Goal: Transaction & Acquisition: Purchase product/service

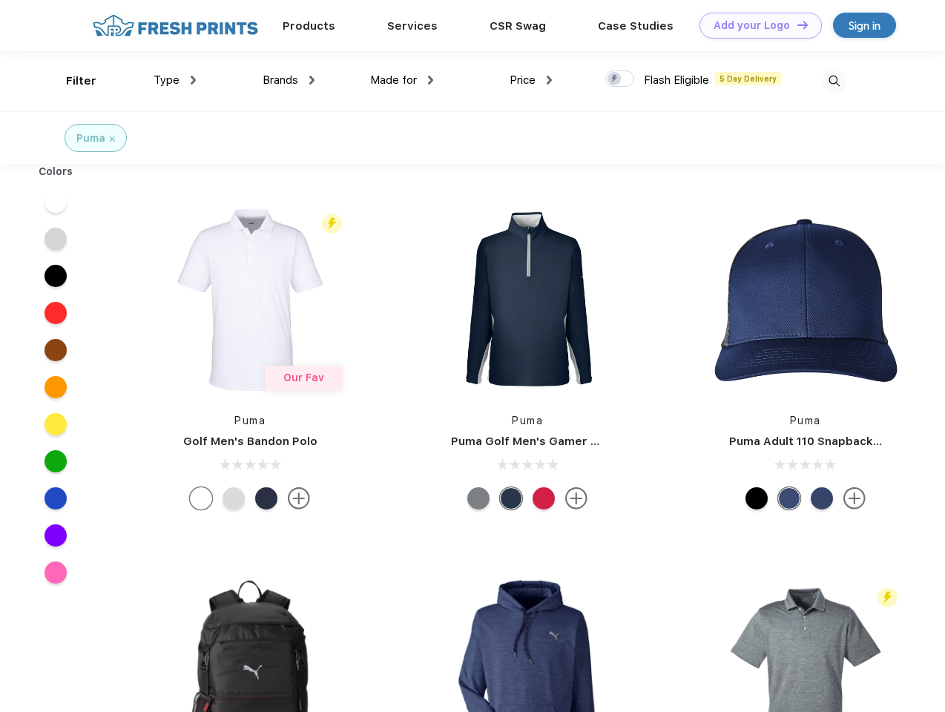
scroll to position [1, 0]
click at [755, 25] on link "Add your Logo Design Tool" at bounding box center [761, 26] width 122 height 26
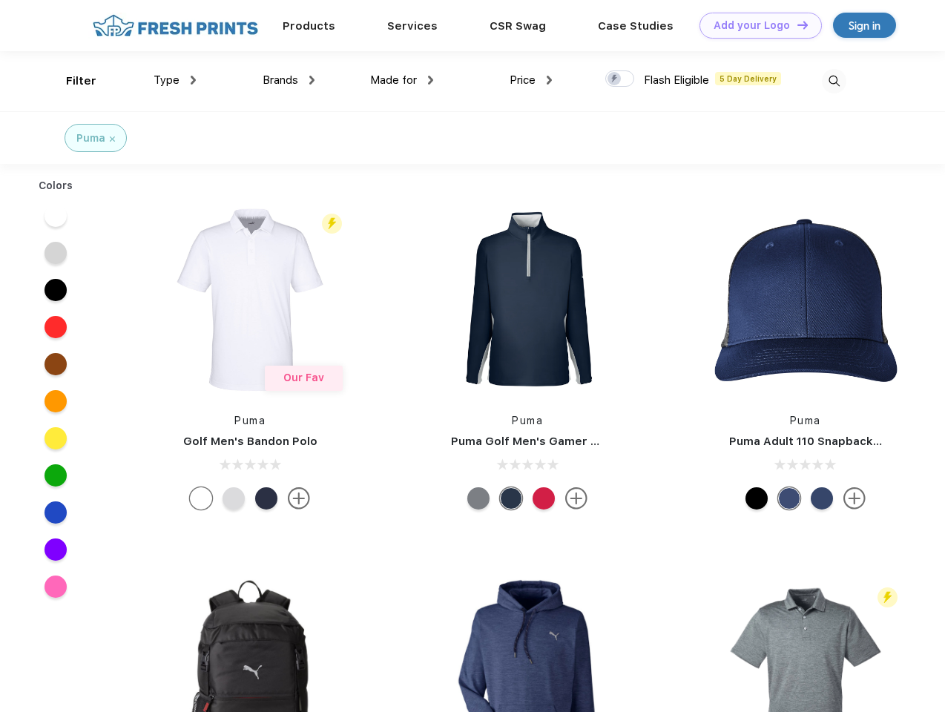
click at [0, 0] on div "Design Tool" at bounding box center [0, 0] width 0 height 0
click at [796, 24] on link "Add your Logo Design Tool" at bounding box center [761, 26] width 122 height 26
click at [71, 81] on div "Filter" at bounding box center [81, 81] width 30 height 17
click at [175, 80] on span "Type" at bounding box center [167, 79] width 26 height 13
click at [289, 80] on span "Brands" at bounding box center [281, 79] width 36 height 13
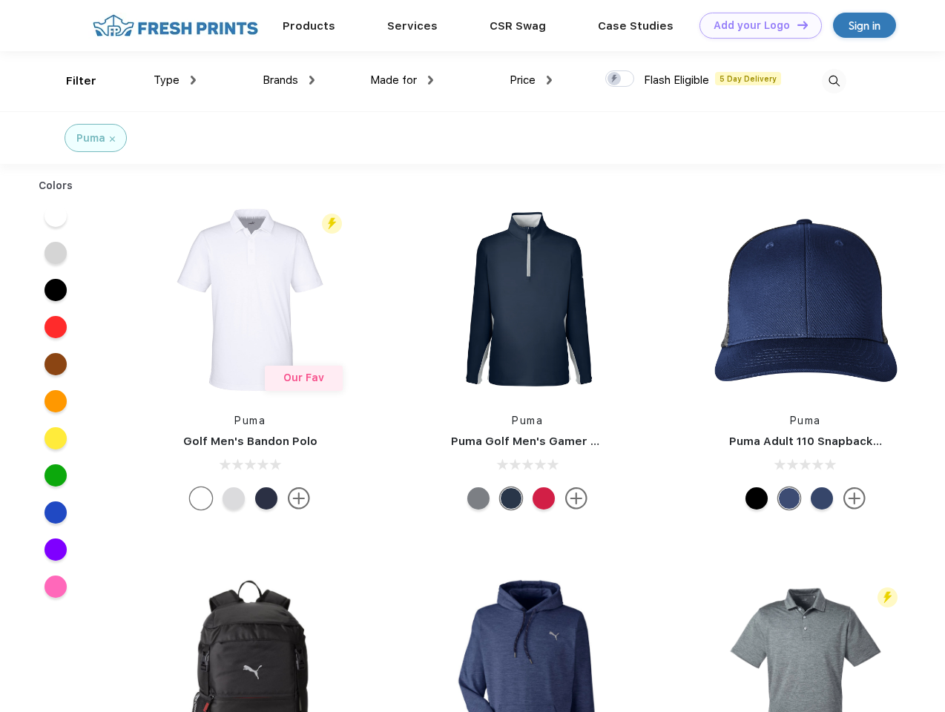
click at [402, 80] on span "Made for" at bounding box center [393, 79] width 47 height 13
click at [531, 80] on span "Price" at bounding box center [523, 79] width 26 height 13
click at [620, 79] on div at bounding box center [620, 78] width 29 height 16
click at [615, 79] on input "checkbox" at bounding box center [611, 75] width 10 height 10
click at [834, 81] on img at bounding box center [834, 81] width 24 height 24
